Goal: Task Accomplishment & Management: Complete application form

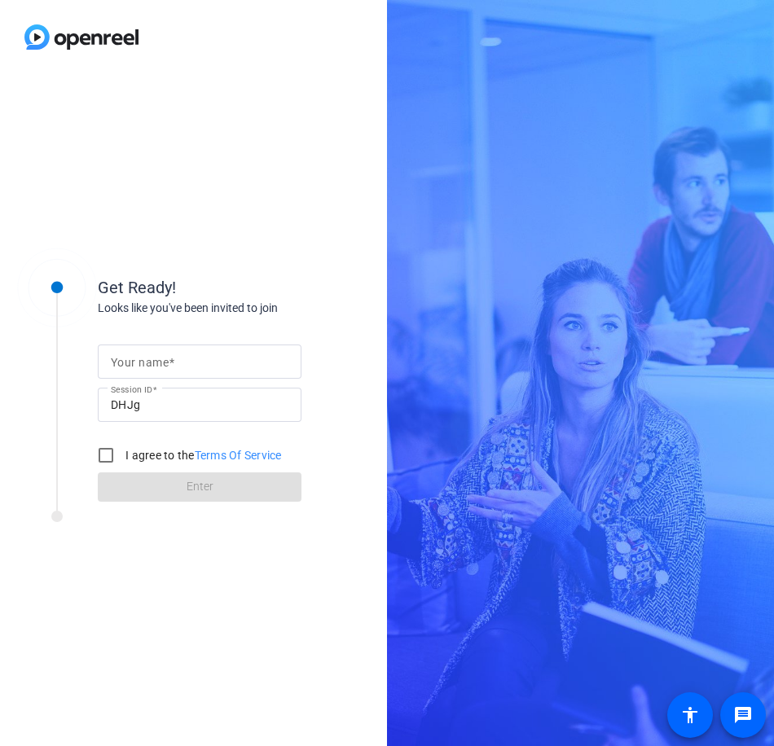
click at [560, 178] on div "Get Ready! Looks like you've been invited to join Your name Session ID DHJg I a…" at bounding box center [387, 373] width 774 height 746
click at [188, 367] on input "Your name" at bounding box center [200, 362] width 178 height 20
type input "Nataly"
click at [110, 459] on input "I agree to the Terms Of Service" at bounding box center [106, 455] width 33 height 33
checkbox input "true"
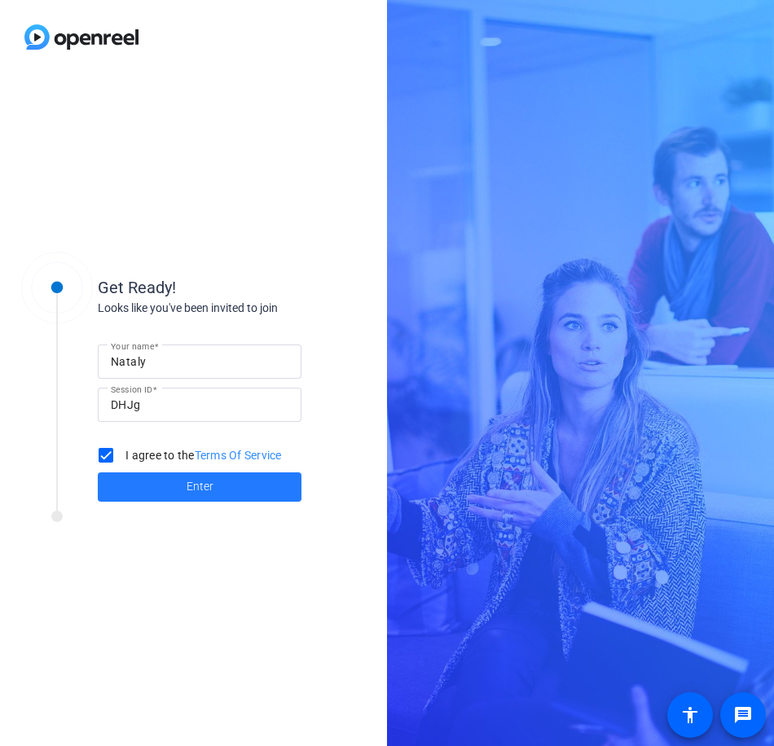
click at [151, 488] on span at bounding box center [200, 487] width 204 height 39
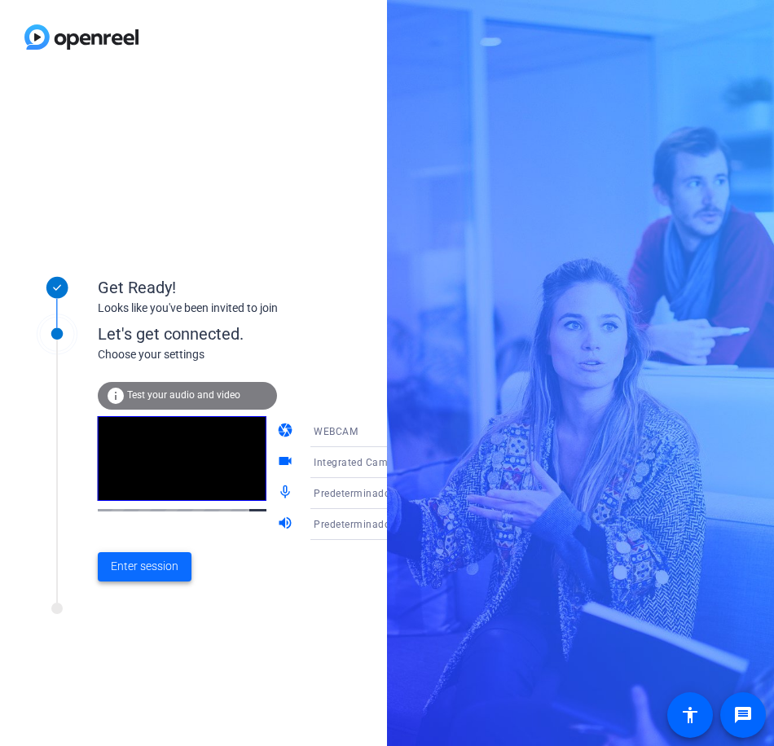
click at [167, 556] on span at bounding box center [145, 566] width 94 height 39
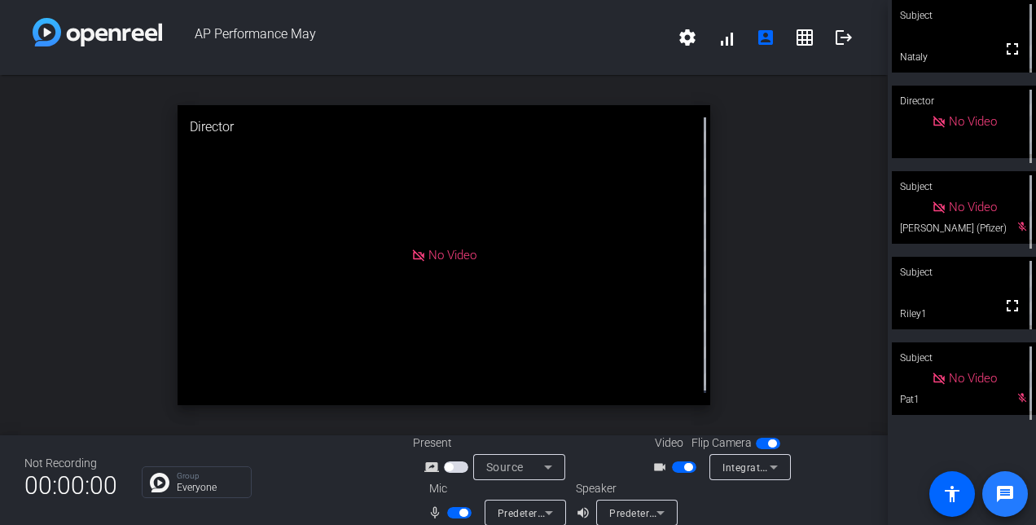
click at [773, 482] on span at bounding box center [1005, 493] width 39 height 39
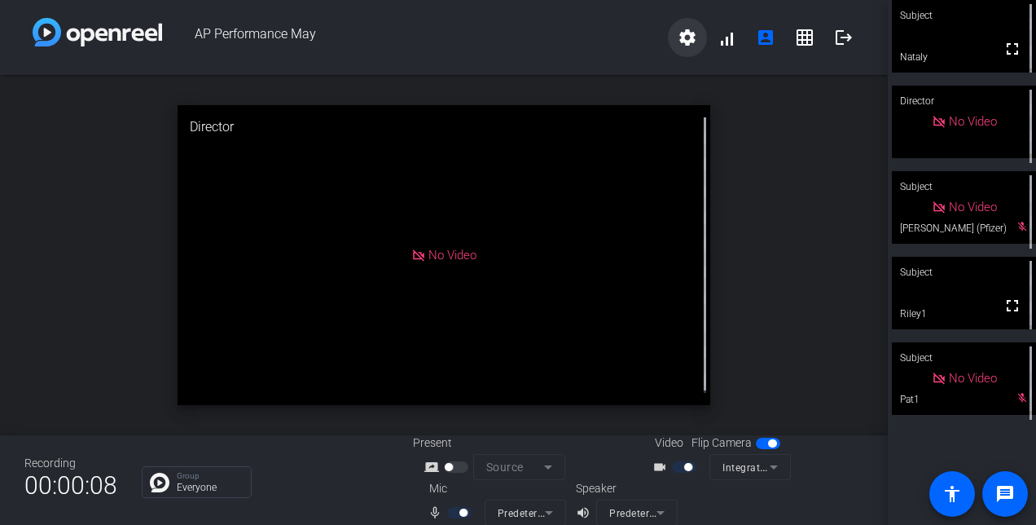
click at [678, 35] on mat-icon "settings" at bounding box center [688, 38] width 20 height 20
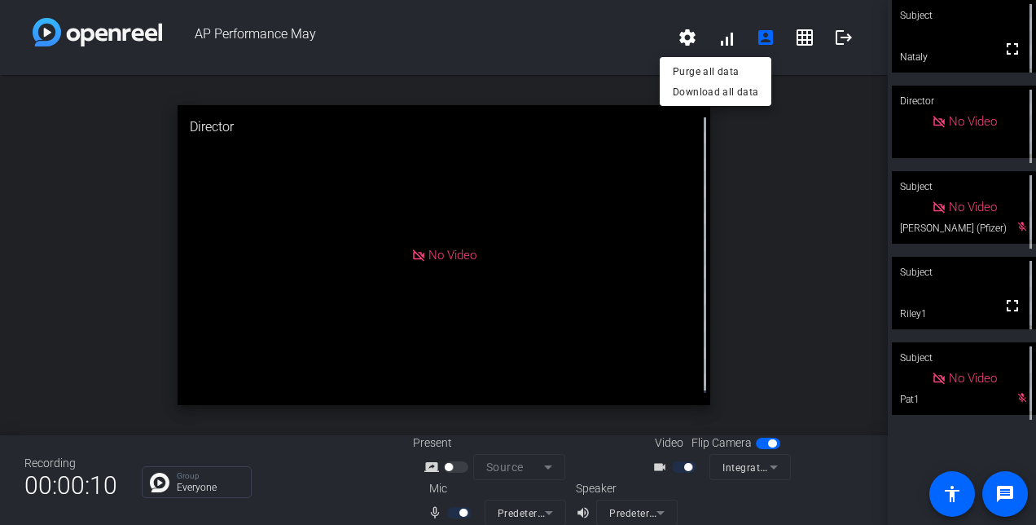
click at [773, 109] on div at bounding box center [518, 262] width 1036 height 525
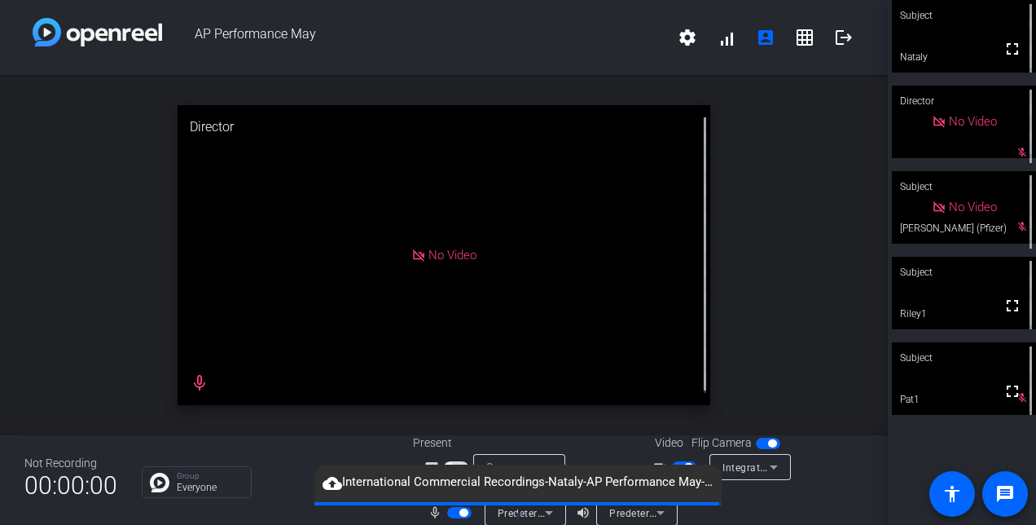
click at [769, 220] on div "open_in_new Director No Video mic_none" at bounding box center [444, 255] width 888 height 360
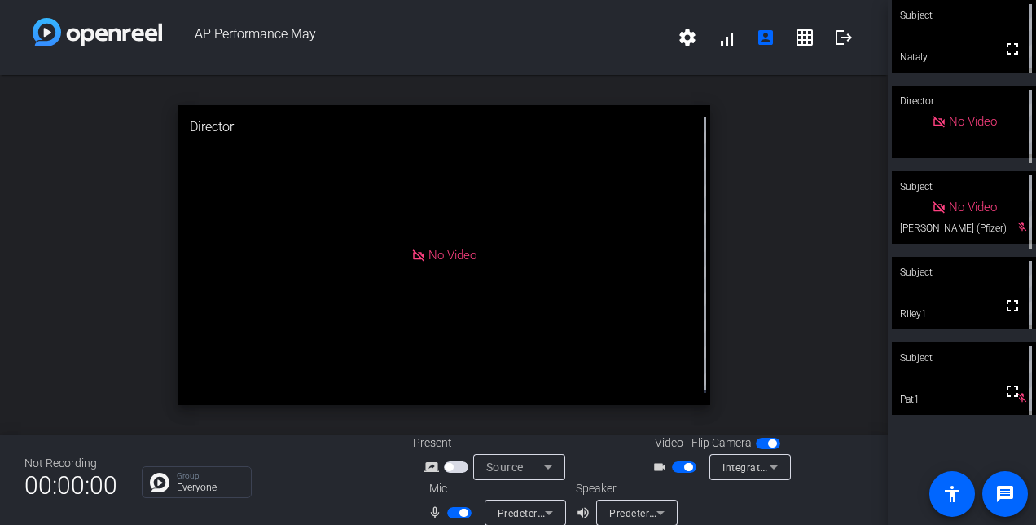
click at [773, 316] on div "open_in_new Director No Video" at bounding box center [444, 255] width 888 height 360
